Goal: Information Seeking & Learning: Learn about a topic

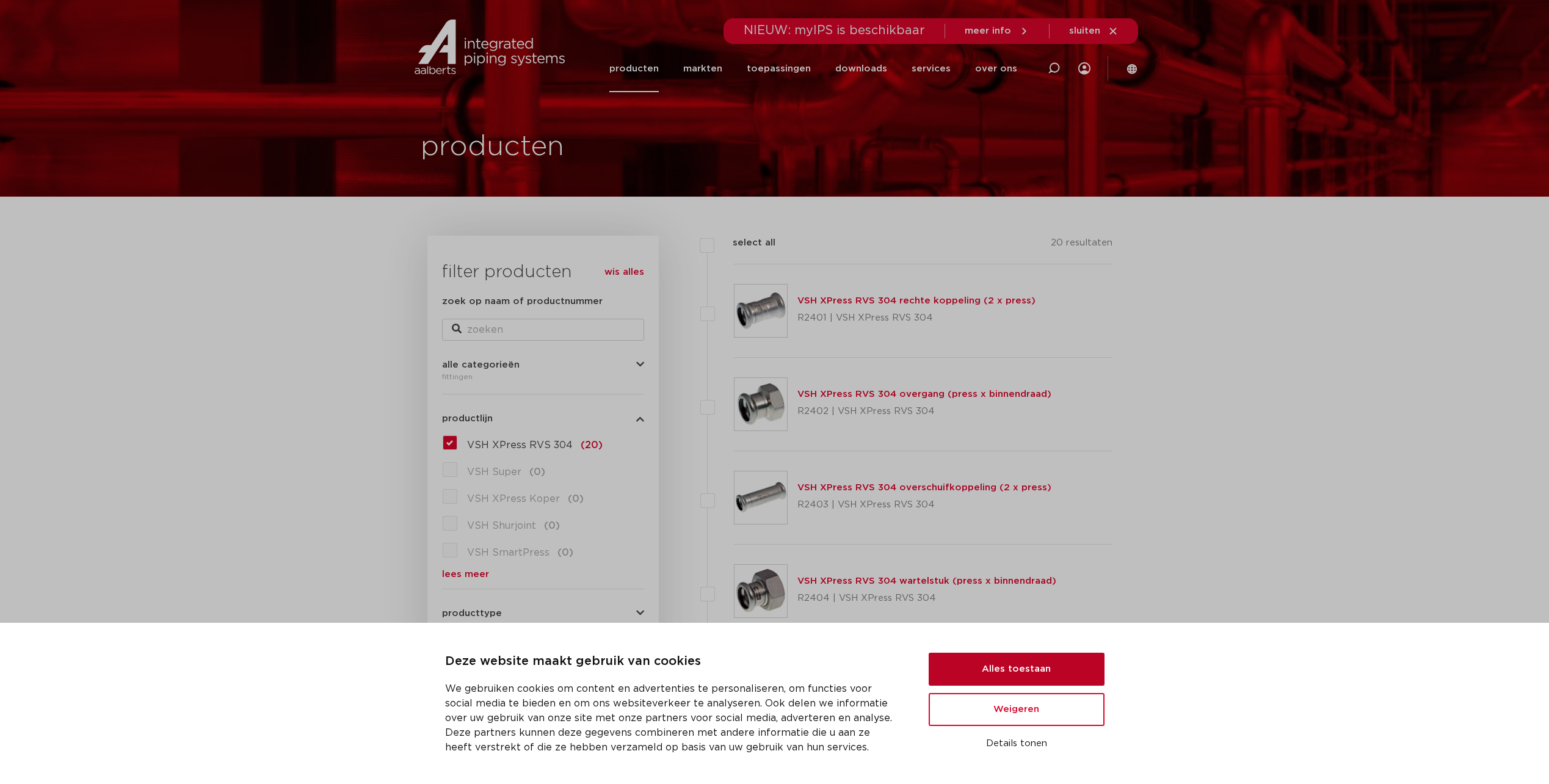
click at [1056, 673] on button "Alles toestaan" at bounding box center [1016, 668] width 176 height 33
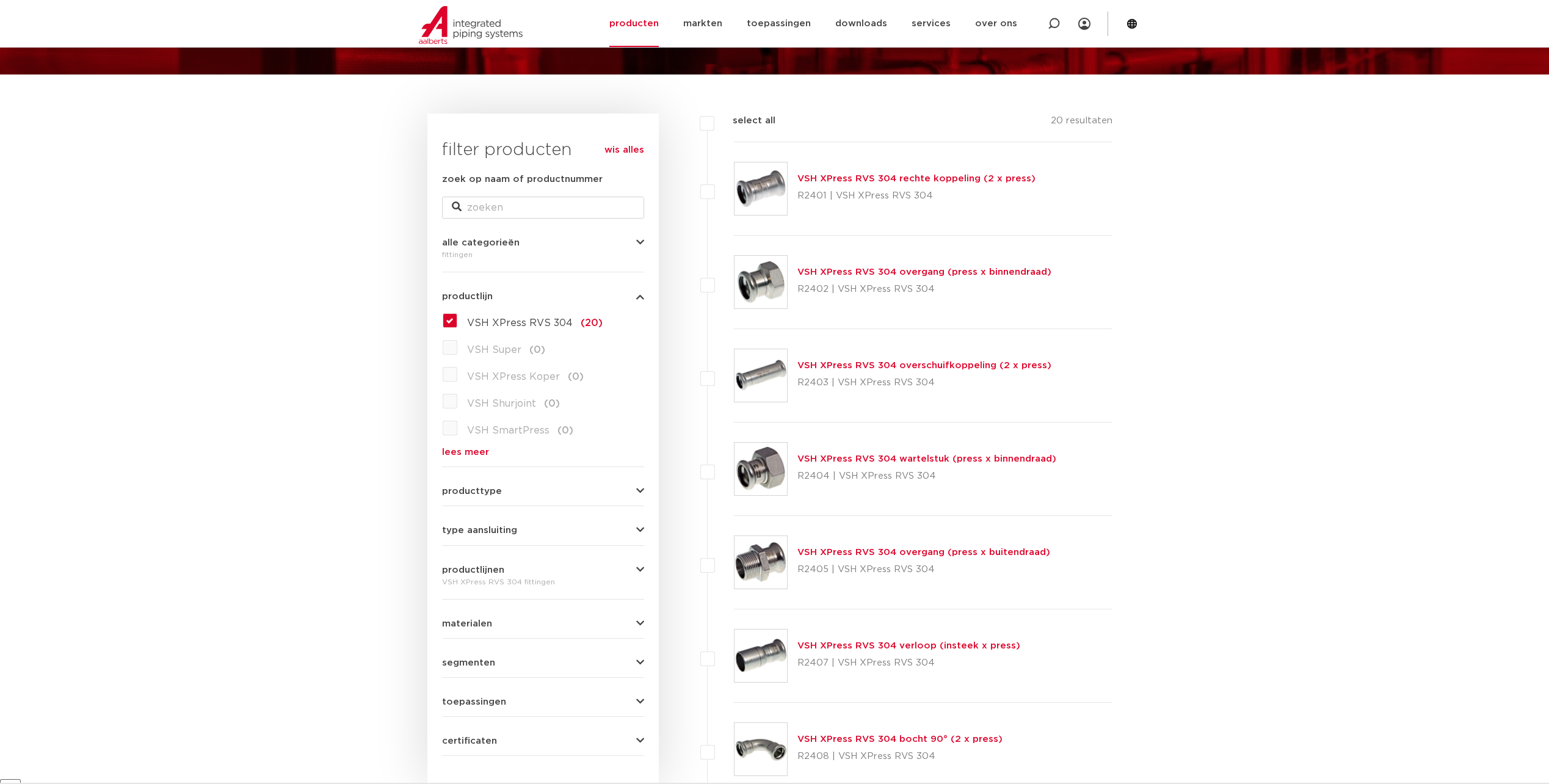
scroll to position [61, 0]
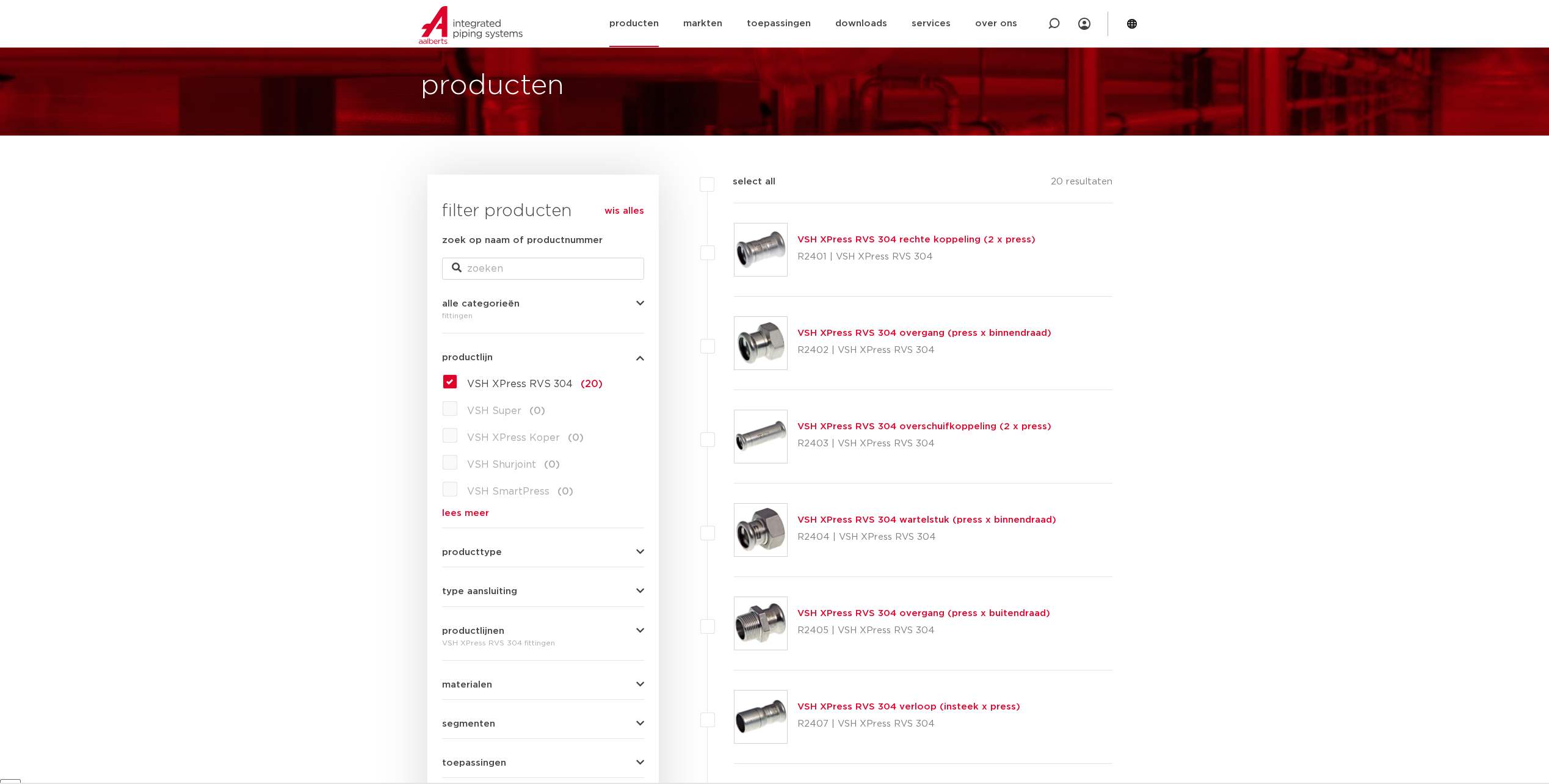
click at [657, 19] on link "producten" at bounding box center [634, 24] width 50 height 47
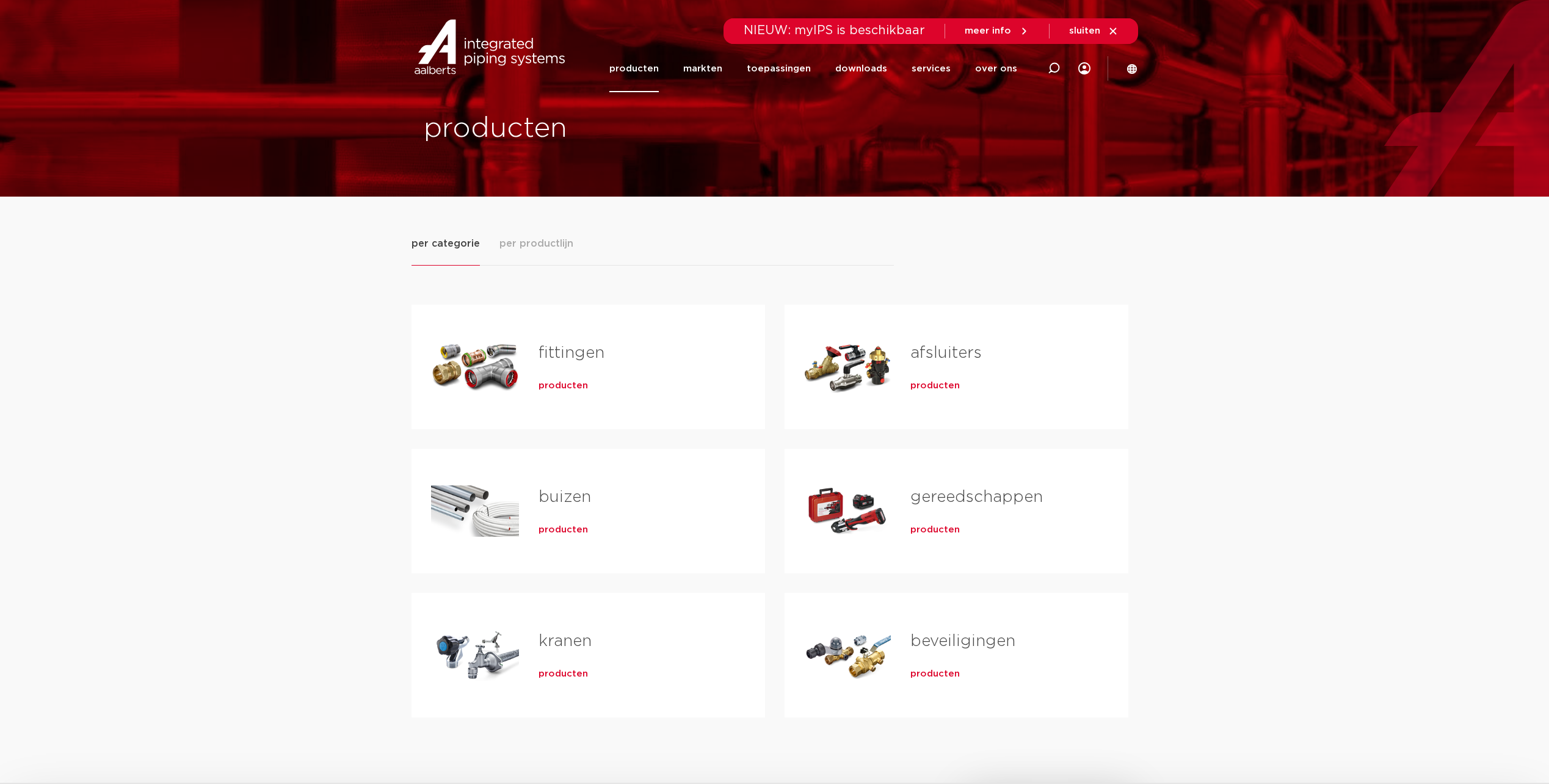
click at [946, 388] on span "producten" at bounding box center [935, 385] width 50 height 12
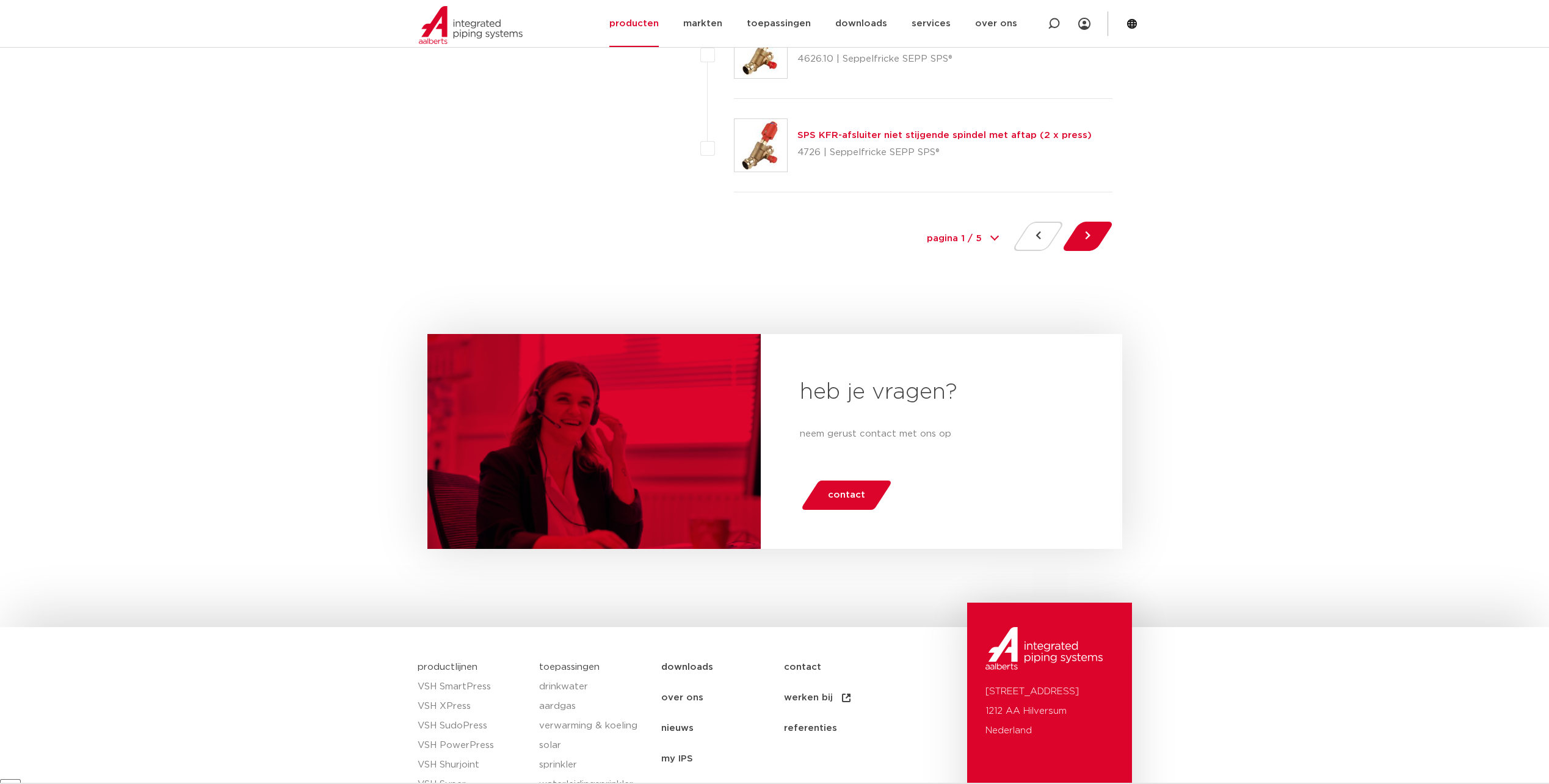
scroll to position [5492, 0]
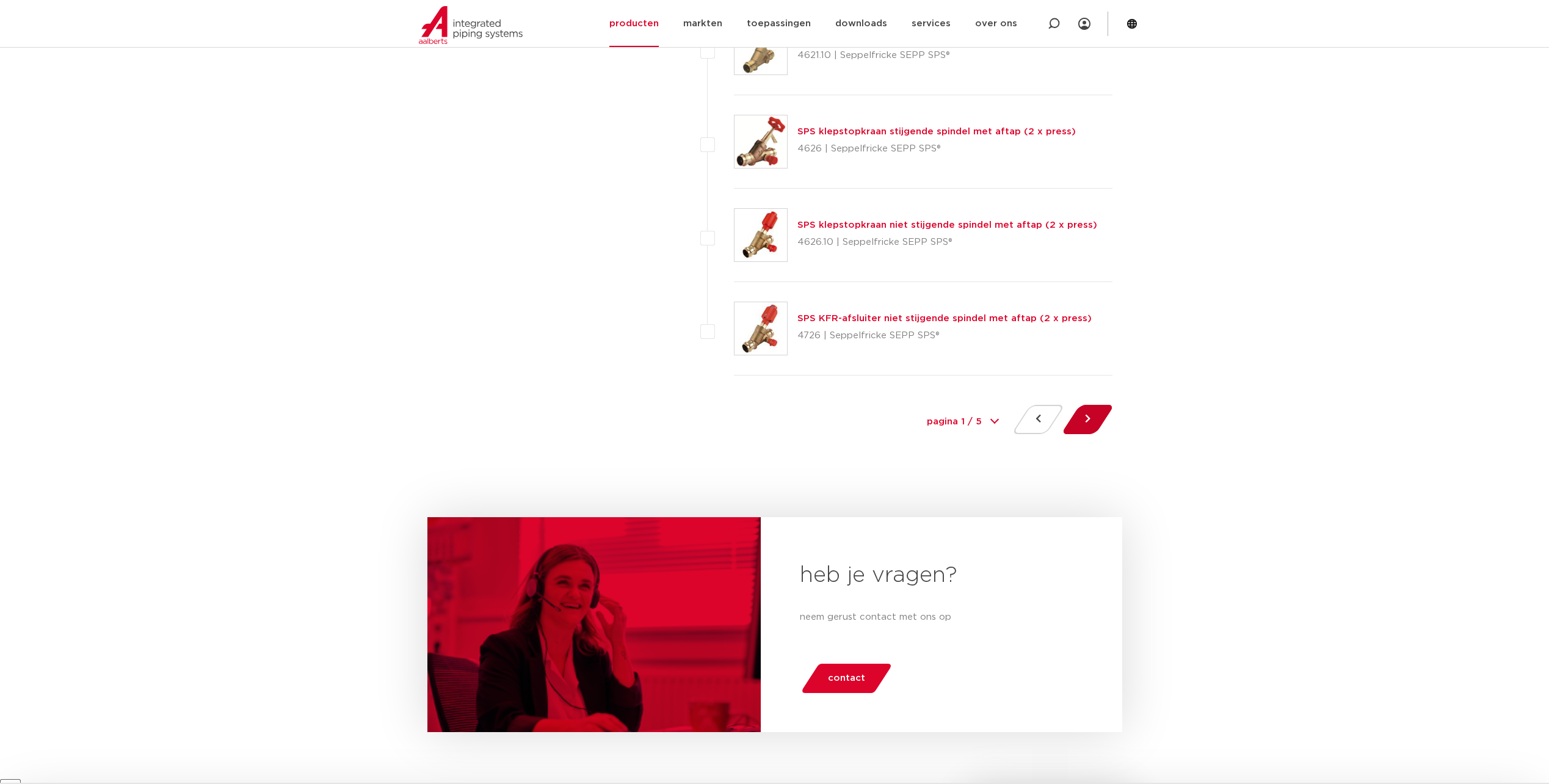
click at [1086, 426] on button at bounding box center [1088, 419] width 35 height 29
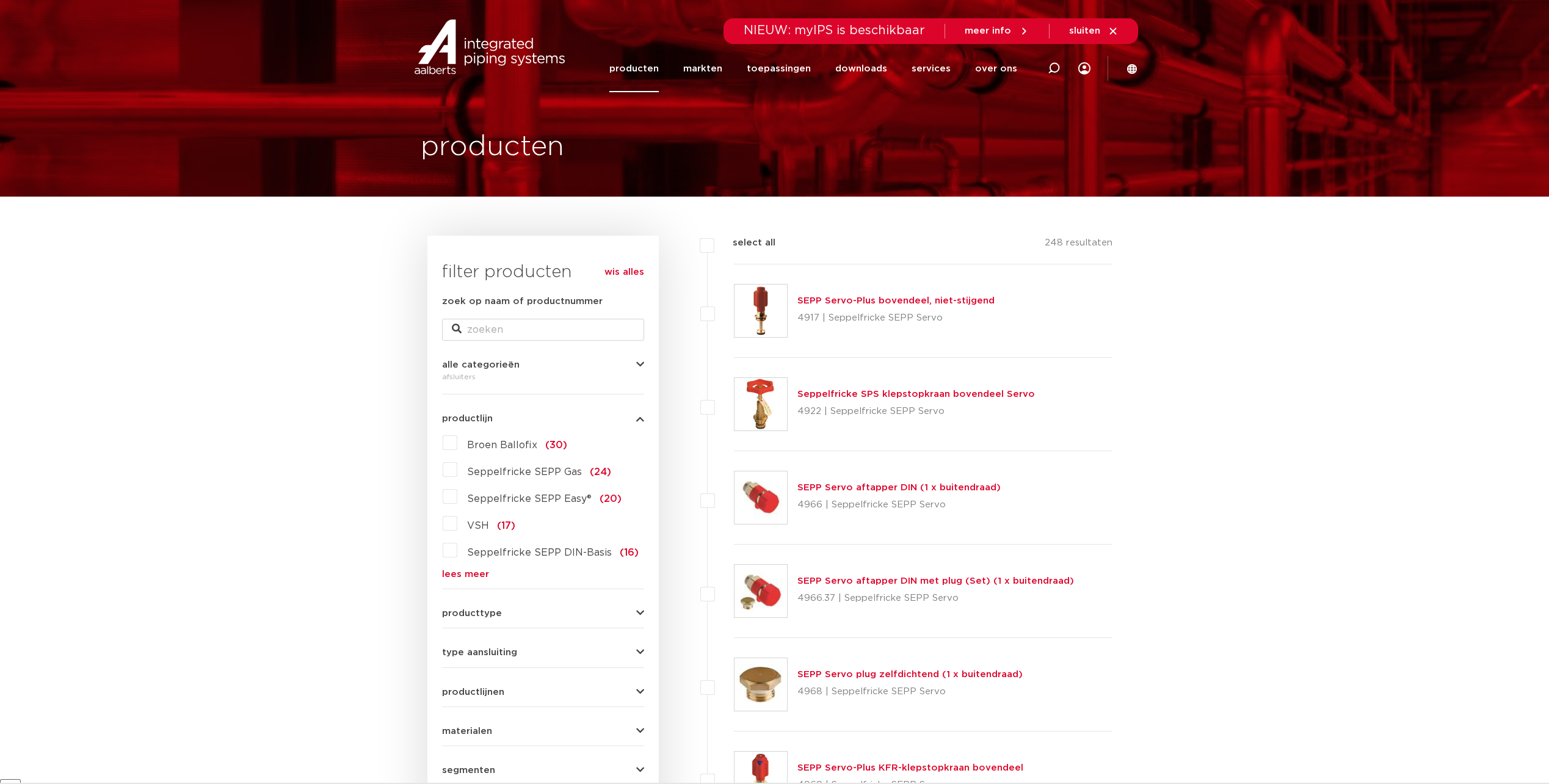
click at [458, 527] on label "VSH (17)" at bounding box center [487, 522] width 58 height 20
click at [0, 0] on input "VSH (17)" at bounding box center [0, 0] width 0 height 0
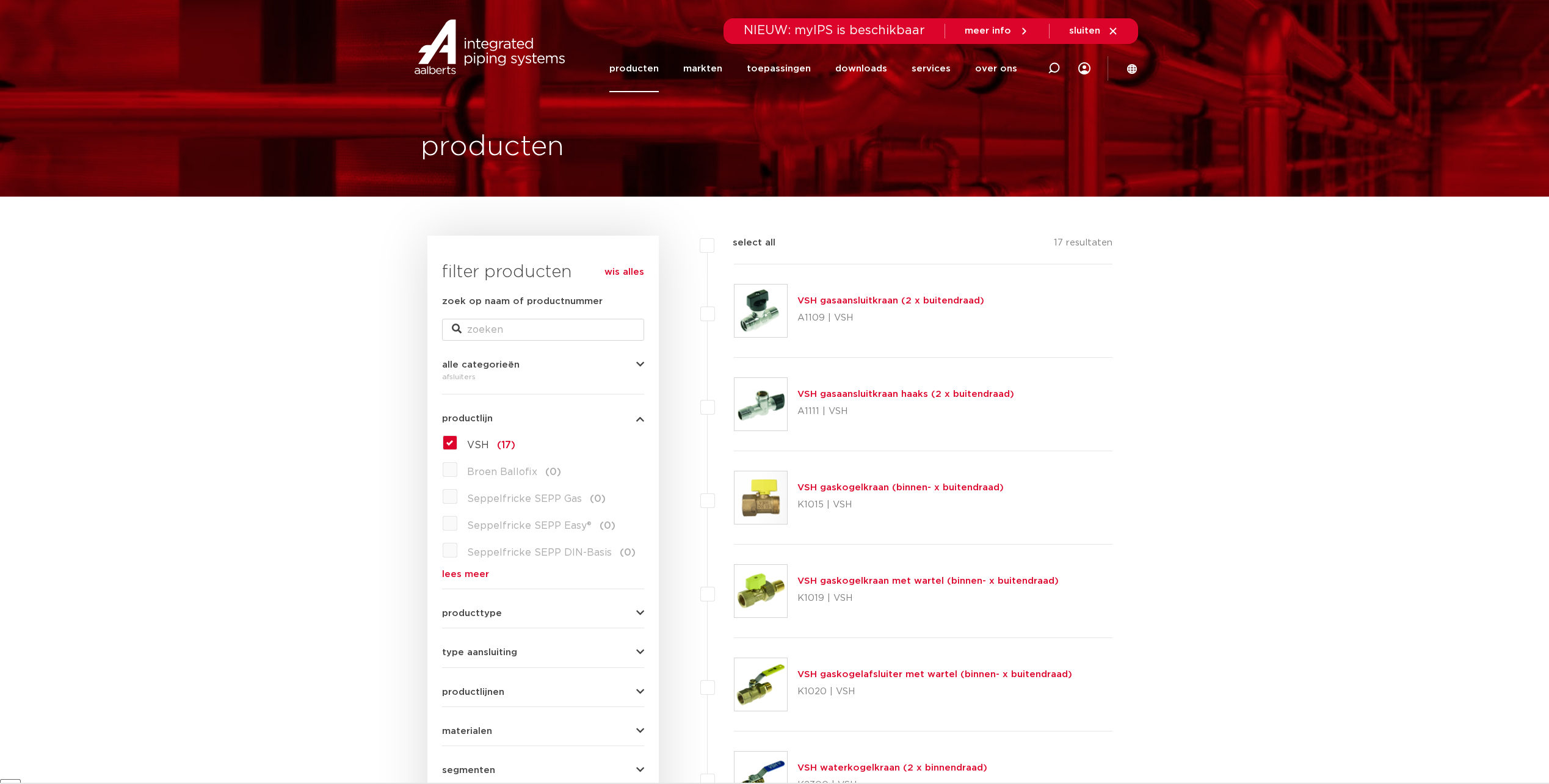
click at [458, 445] on label "VSH (17)" at bounding box center [487, 442] width 58 height 20
click at [0, 0] on input "VSH (17)" at bounding box center [0, 0] width 0 height 0
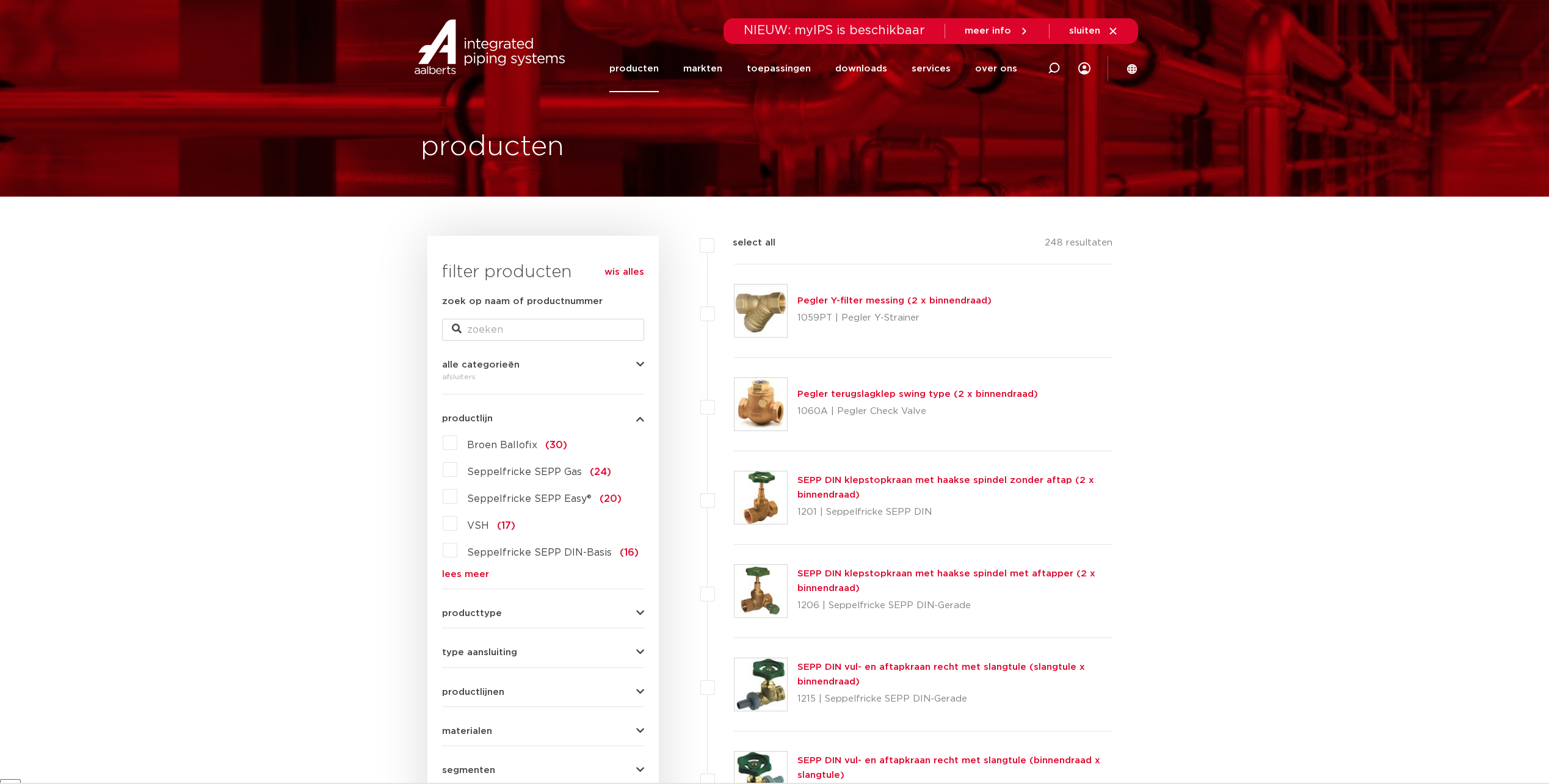
click at [653, 72] on link "producten" at bounding box center [634, 69] width 50 height 47
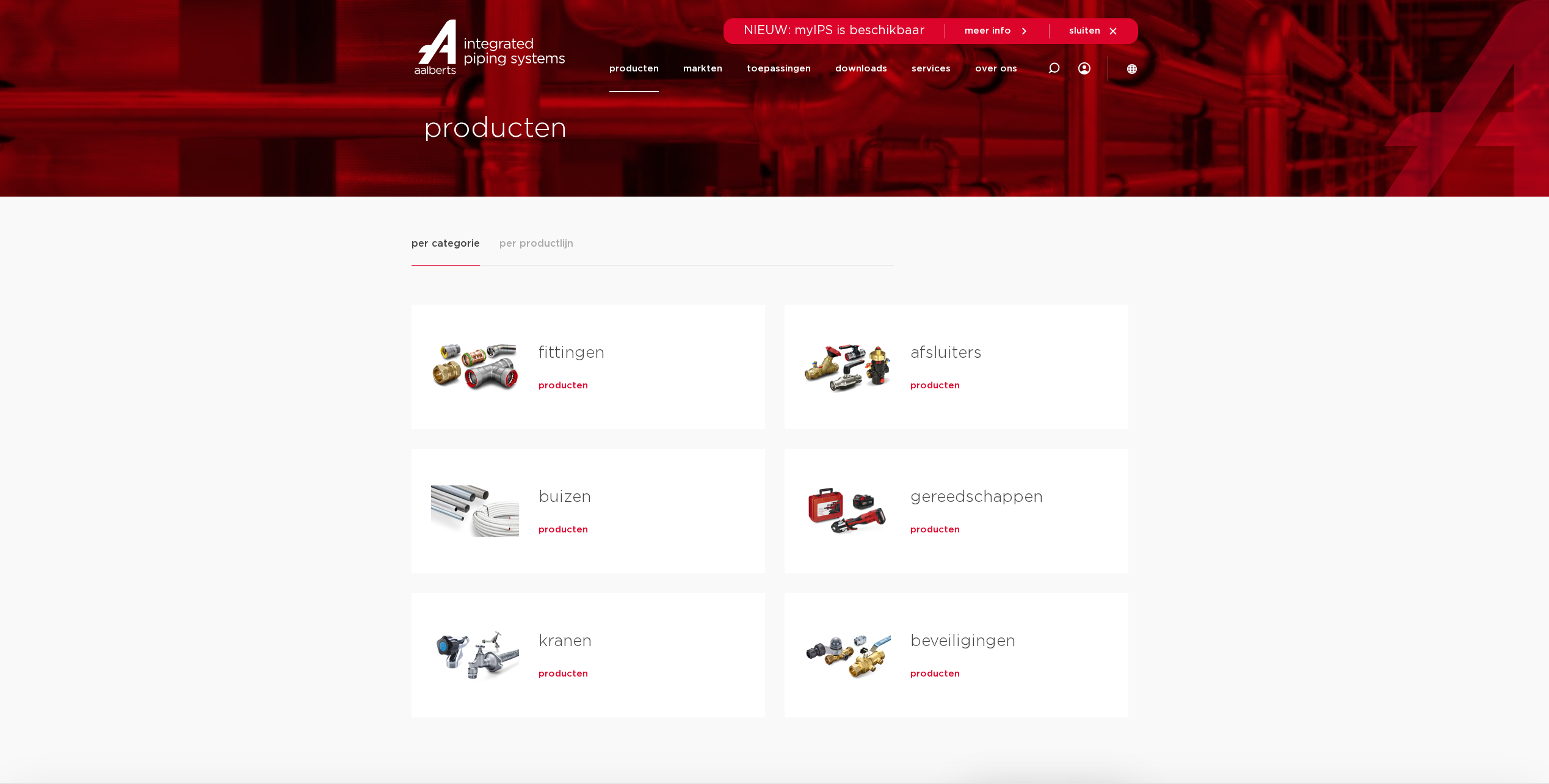
click at [959, 388] on div "producten" at bounding box center [999, 383] width 178 height 17
click at [927, 350] on link "afsluiters" at bounding box center [946, 352] width 72 height 16
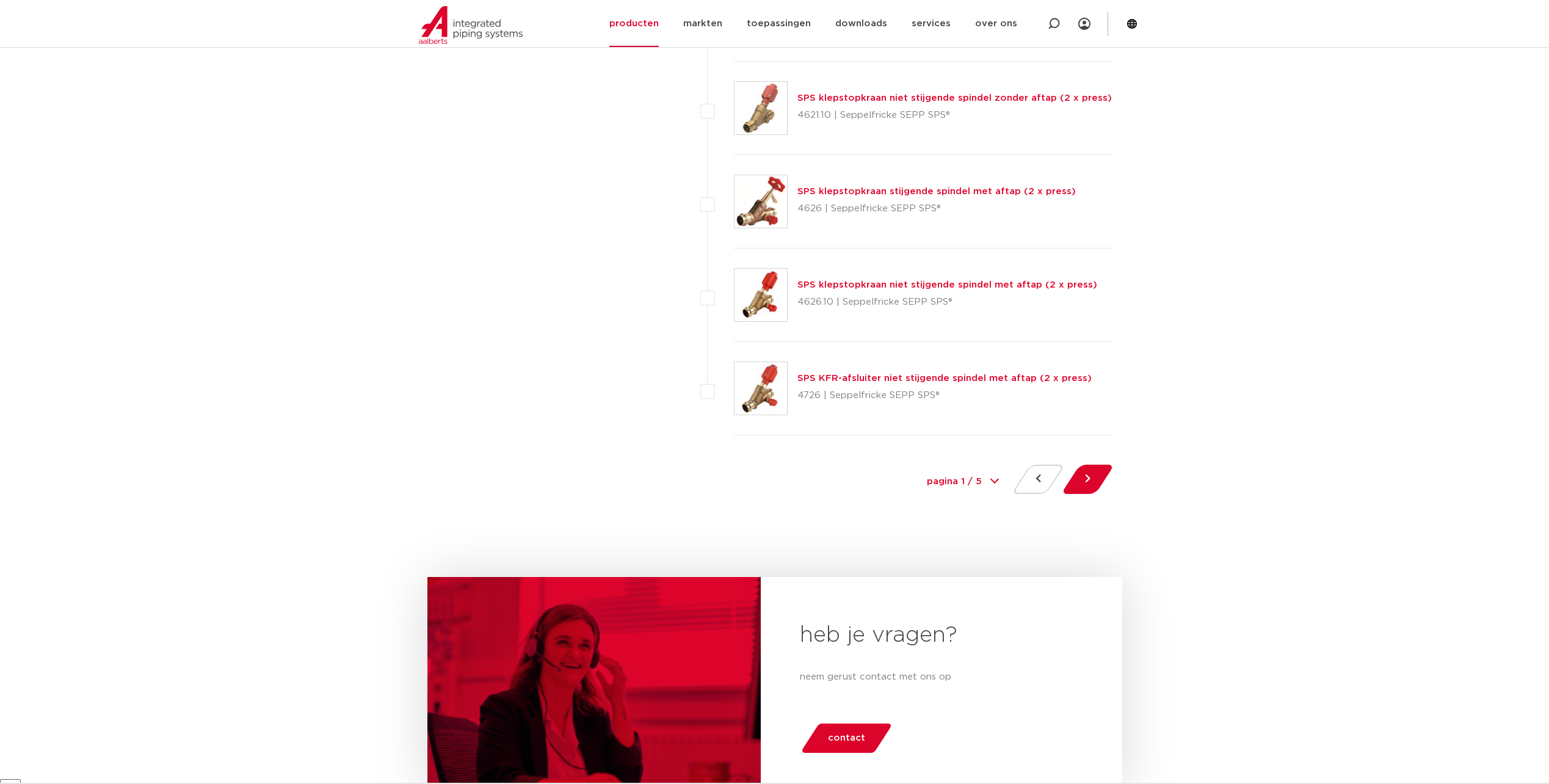
scroll to position [5370, 0]
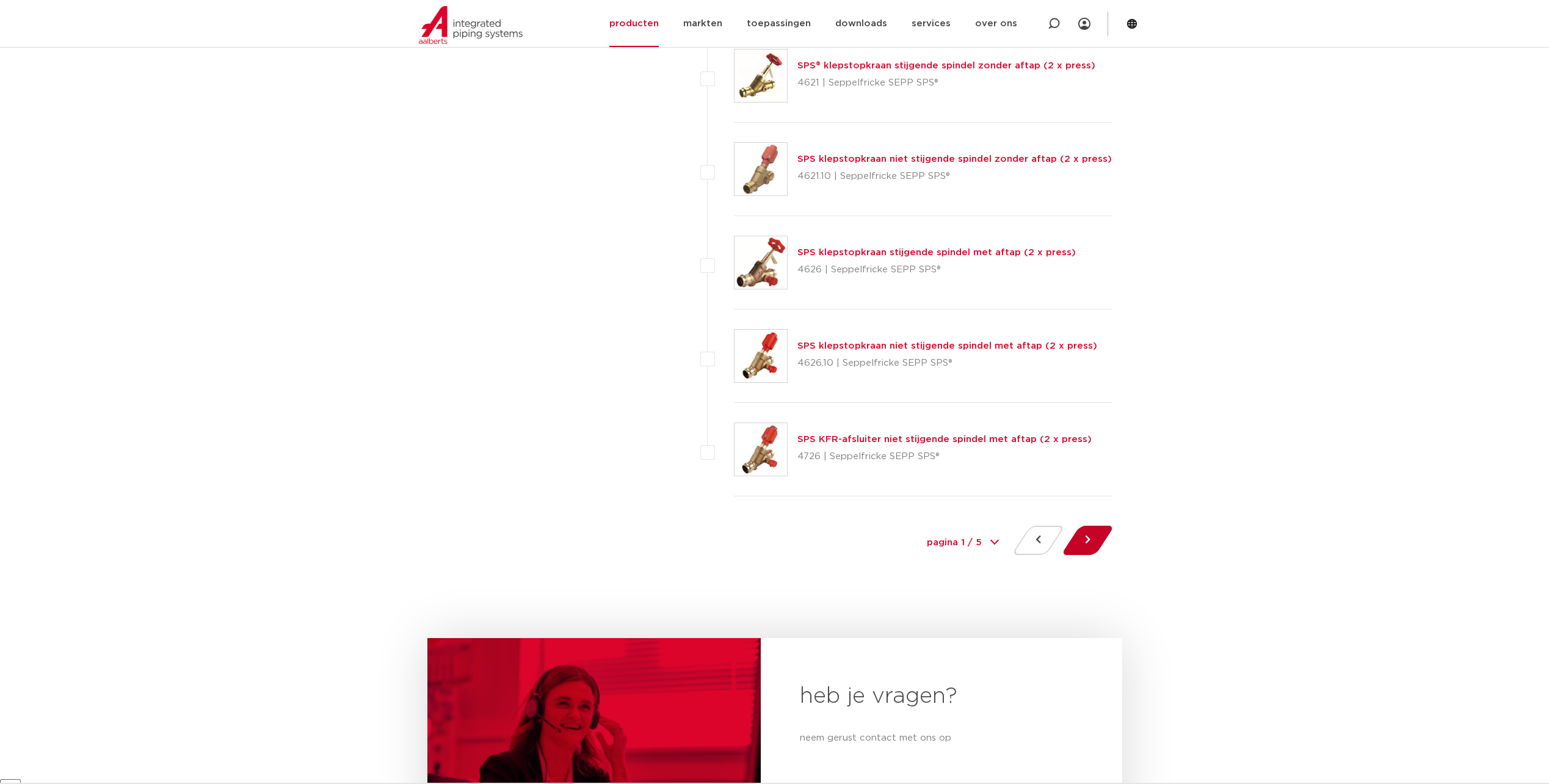
click at [1089, 541] on button at bounding box center [1088, 539] width 35 height 29
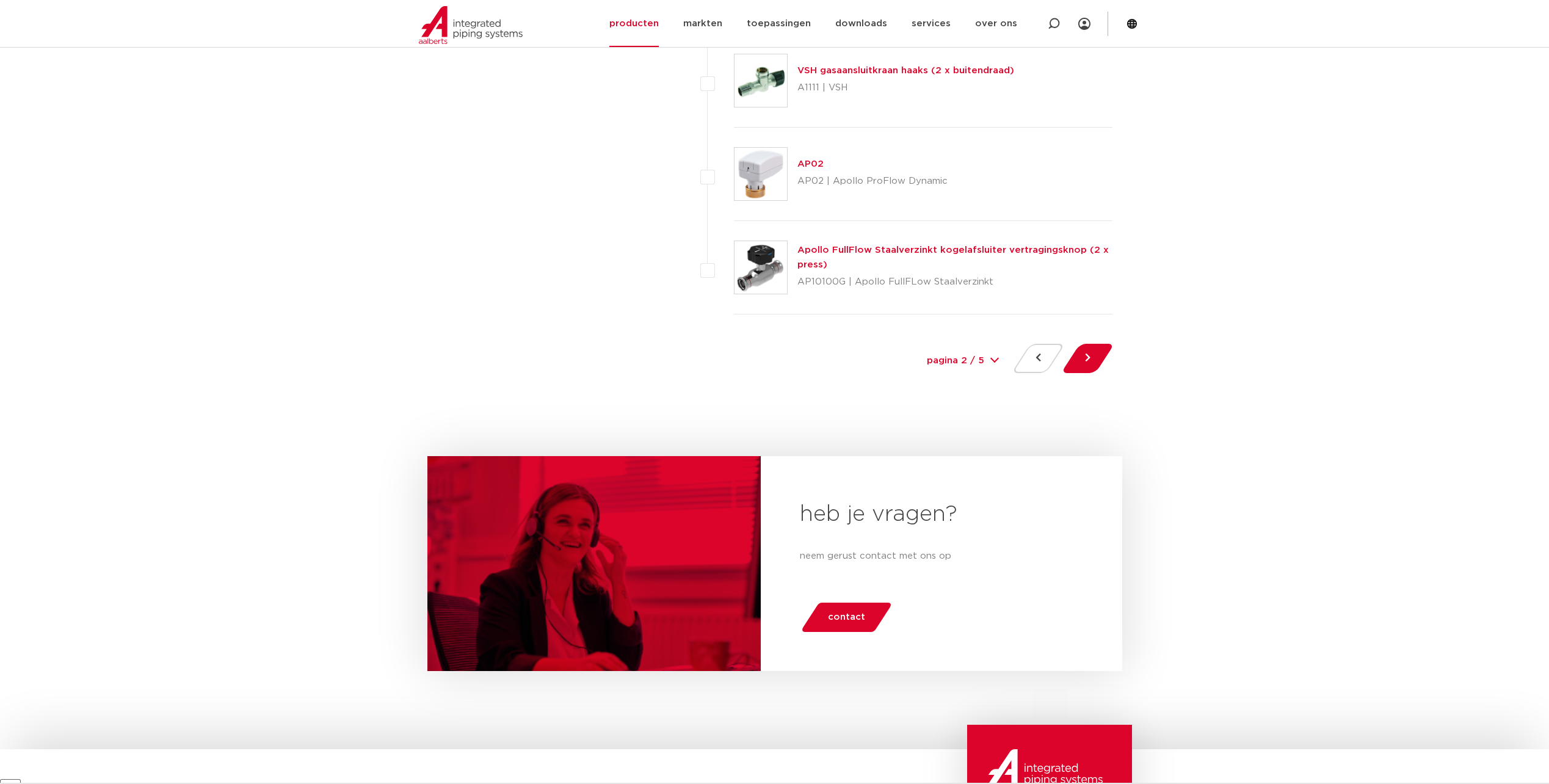
scroll to position [5492, 0]
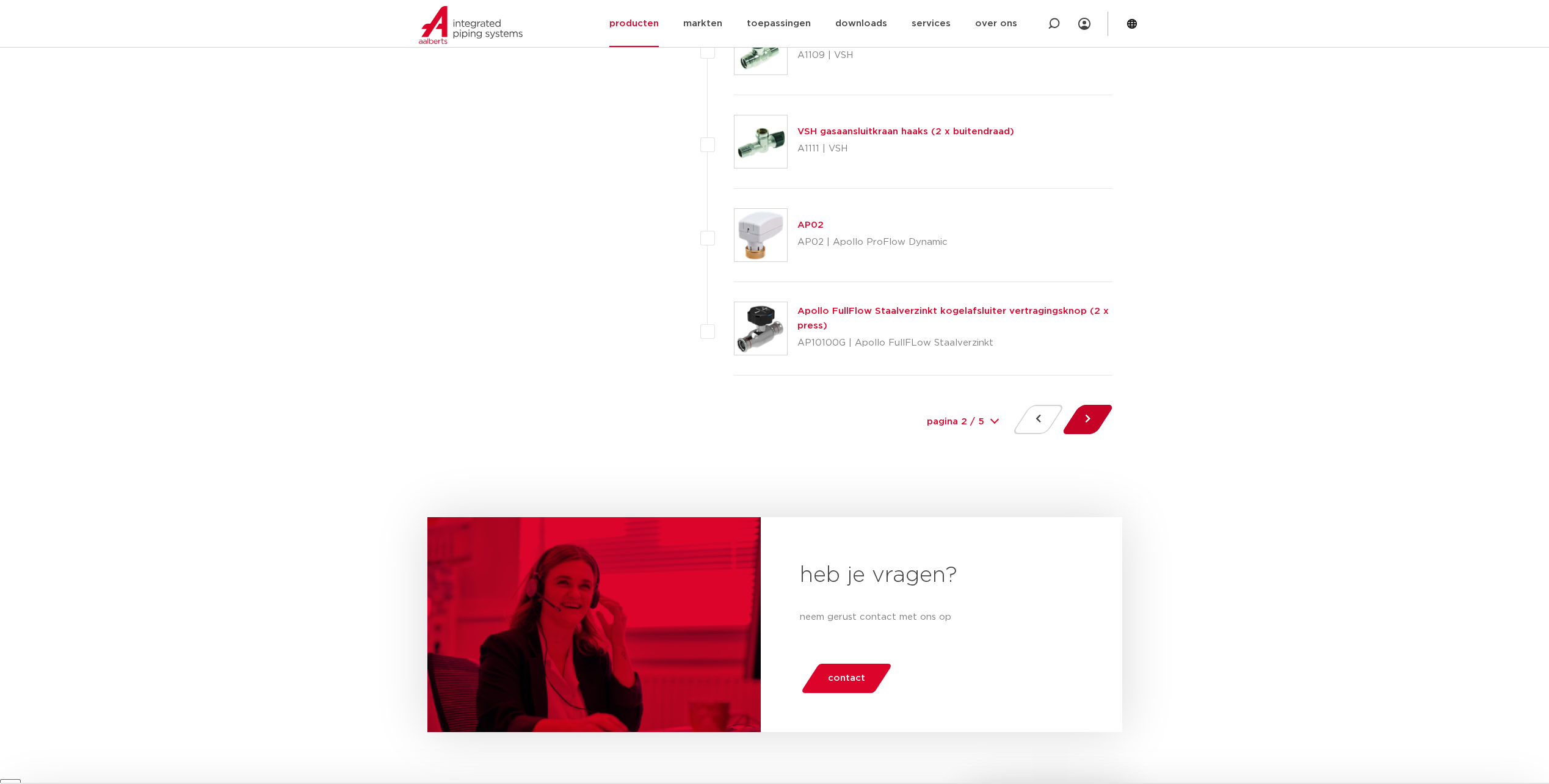
click at [1087, 429] on button at bounding box center [1088, 419] width 35 height 29
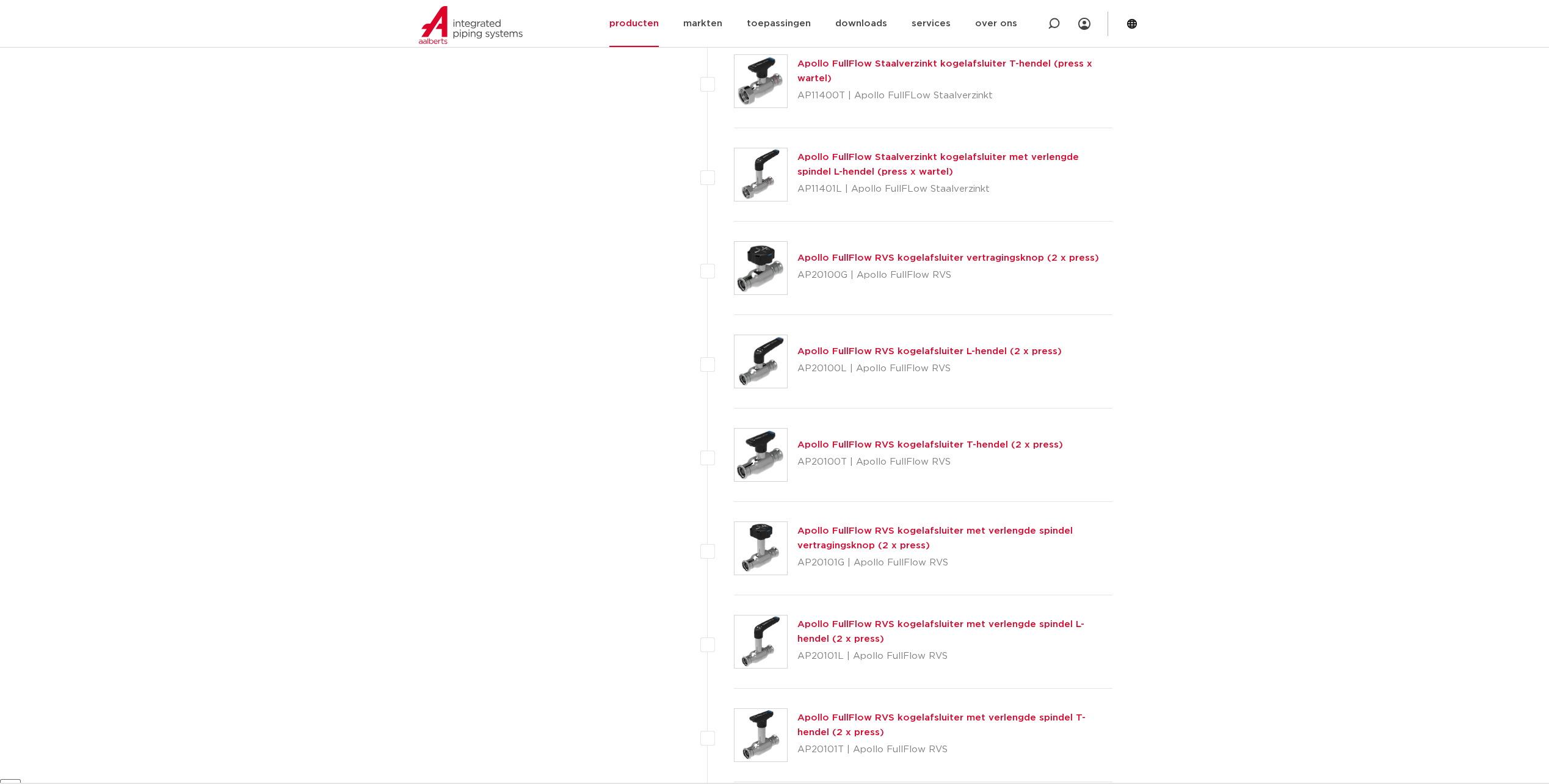
scroll to position [855, 0]
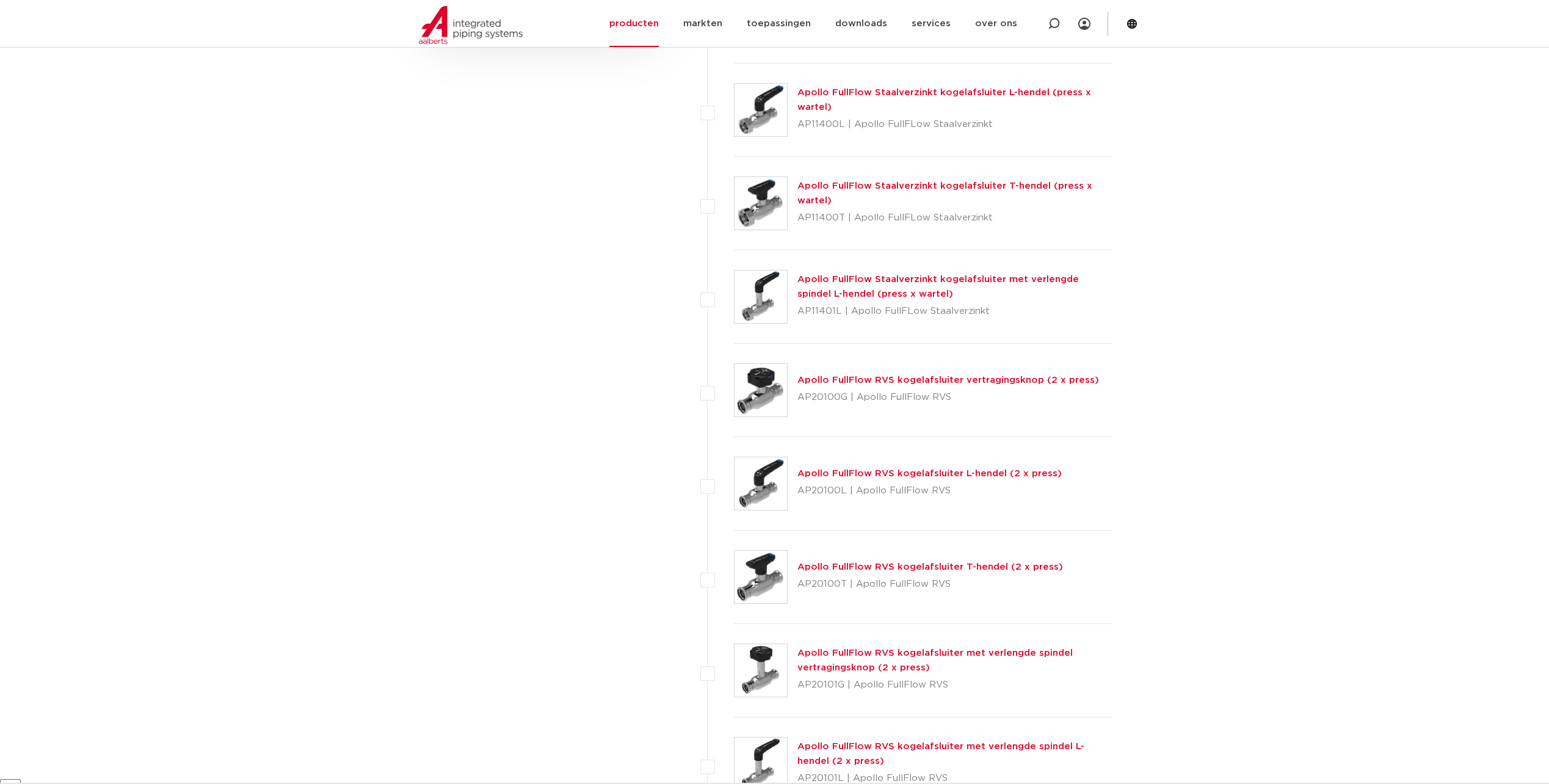
click at [954, 571] on link "Apollo FullFlow RVS kogelafsluiter T-hendel (2 x press)" at bounding box center [930, 567] width 266 height 9
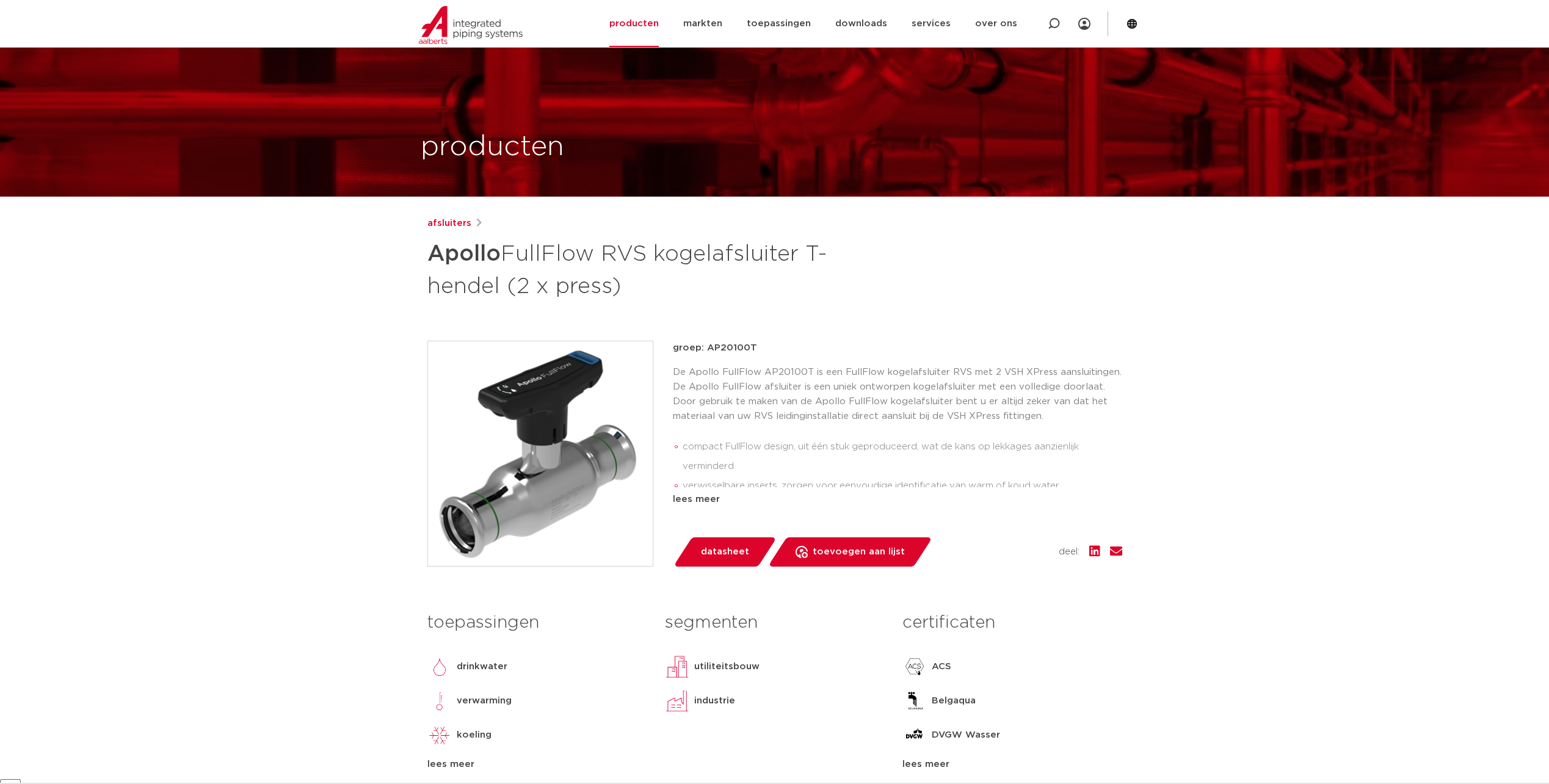
scroll to position [61, 0]
